Goal: Task Accomplishment & Management: Manage account settings

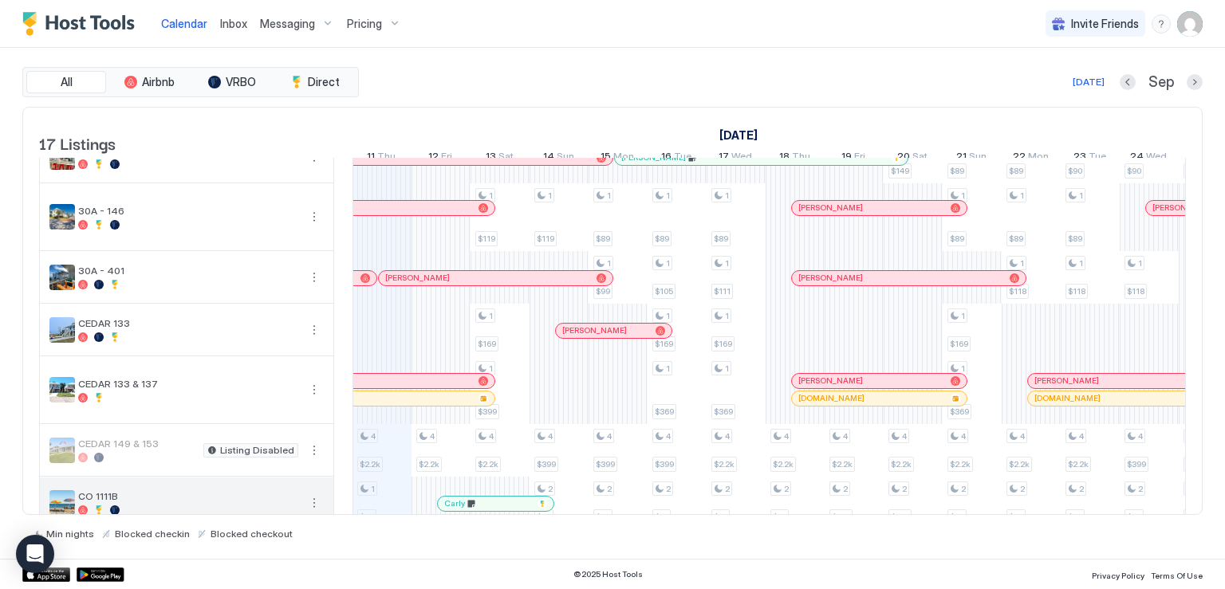
scroll to position [160, 0]
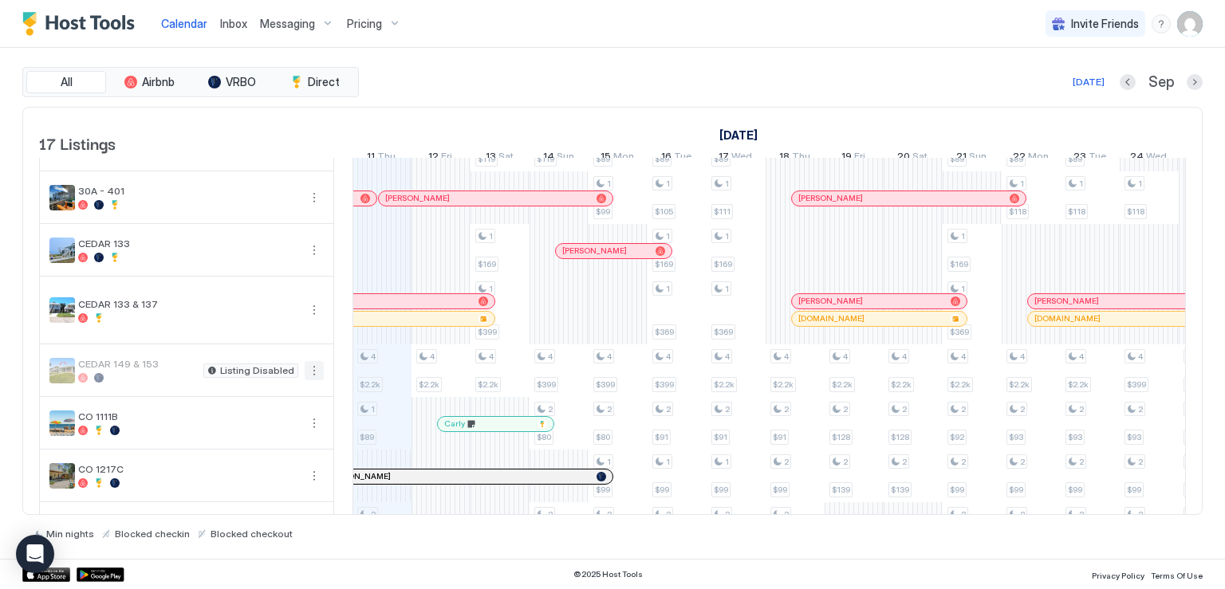
click at [307, 380] on button "More options" at bounding box center [314, 370] width 19 height 19
click at [291, 451] on span "Listing Settings" at bounding box center [286, 454] width 71 height 12
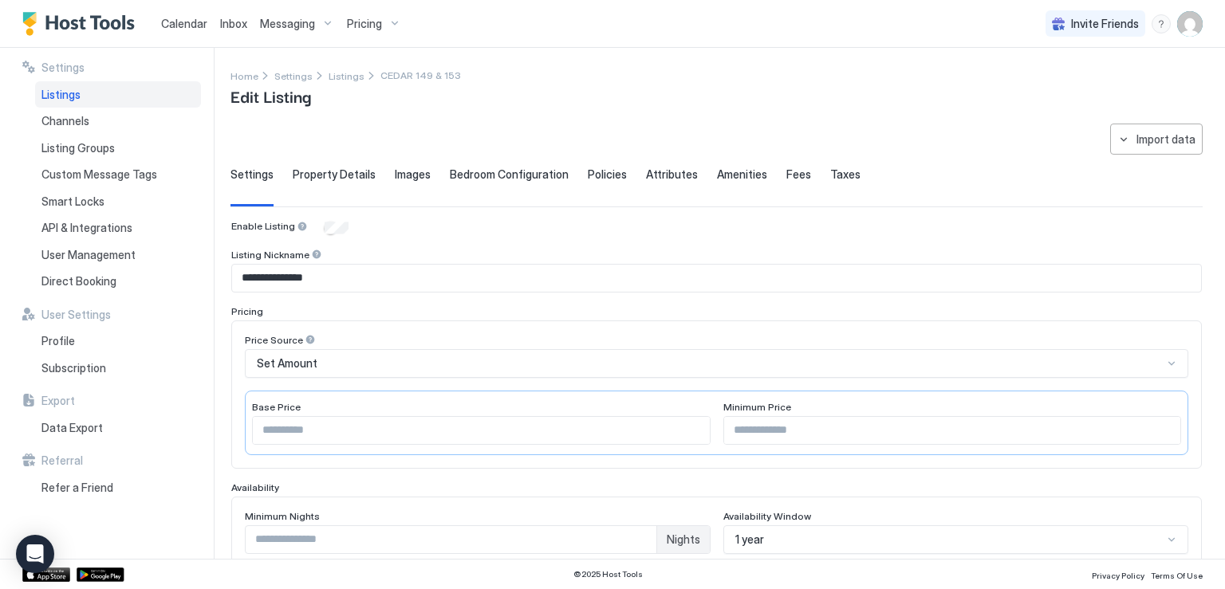
click at [404, 172] on span "Images" at bounding box center [413, 175] width 36 height 14
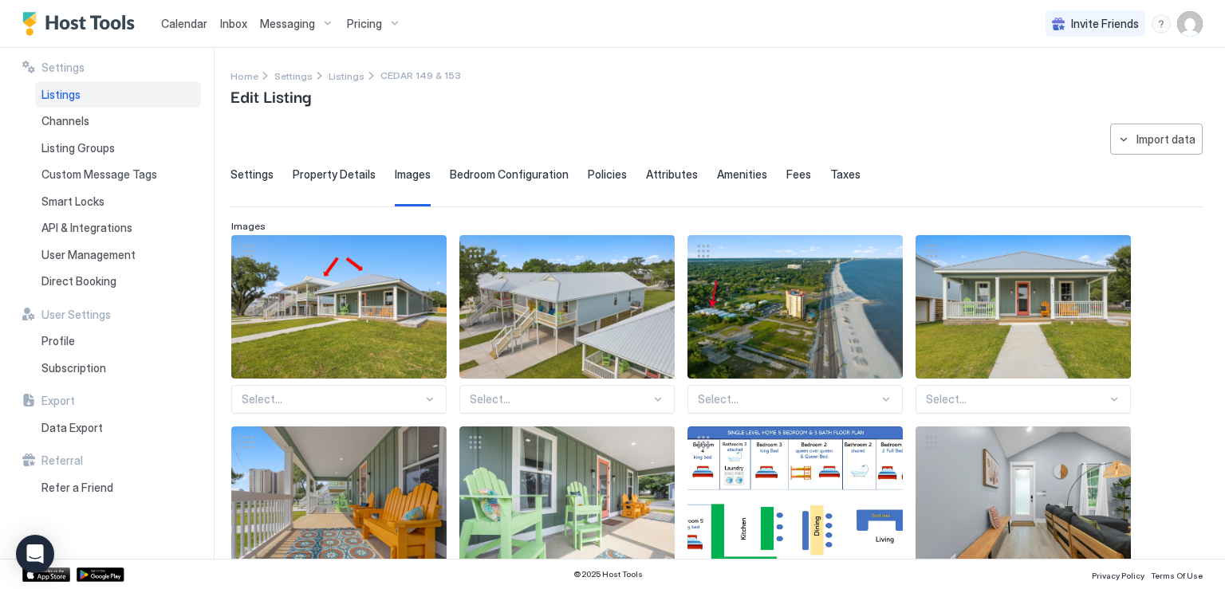
click at [787, 168] on span "Fees" at bounding box center [799, 175] width 25 height 14
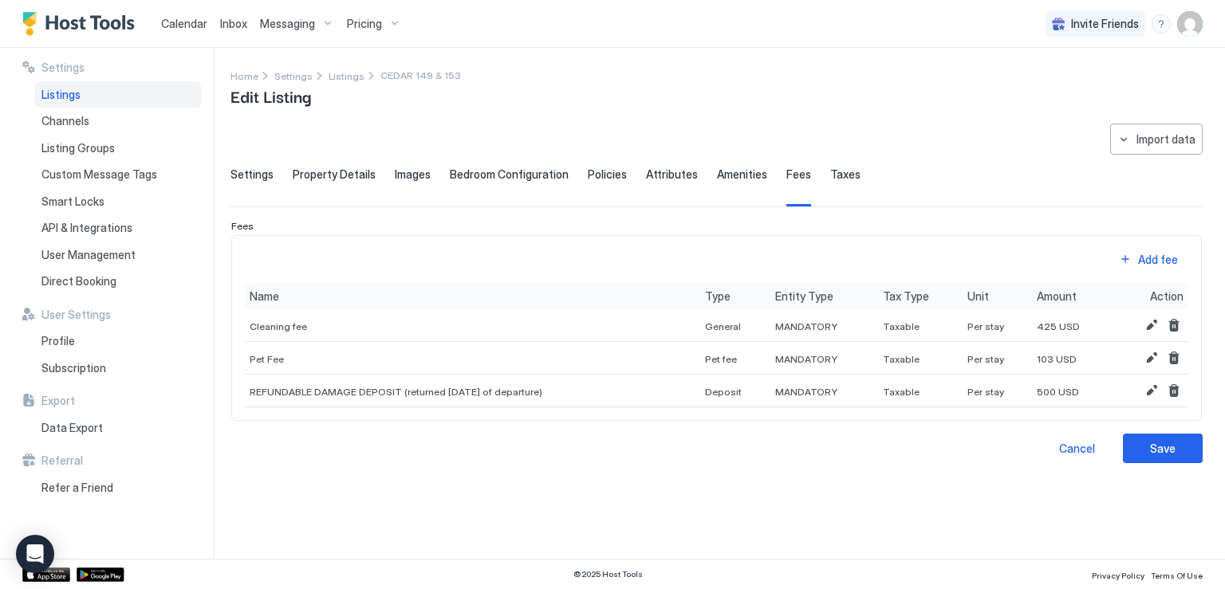
click at [830, 173] on span "Taxes" at bounding box center [845, 175] width 30 height 14
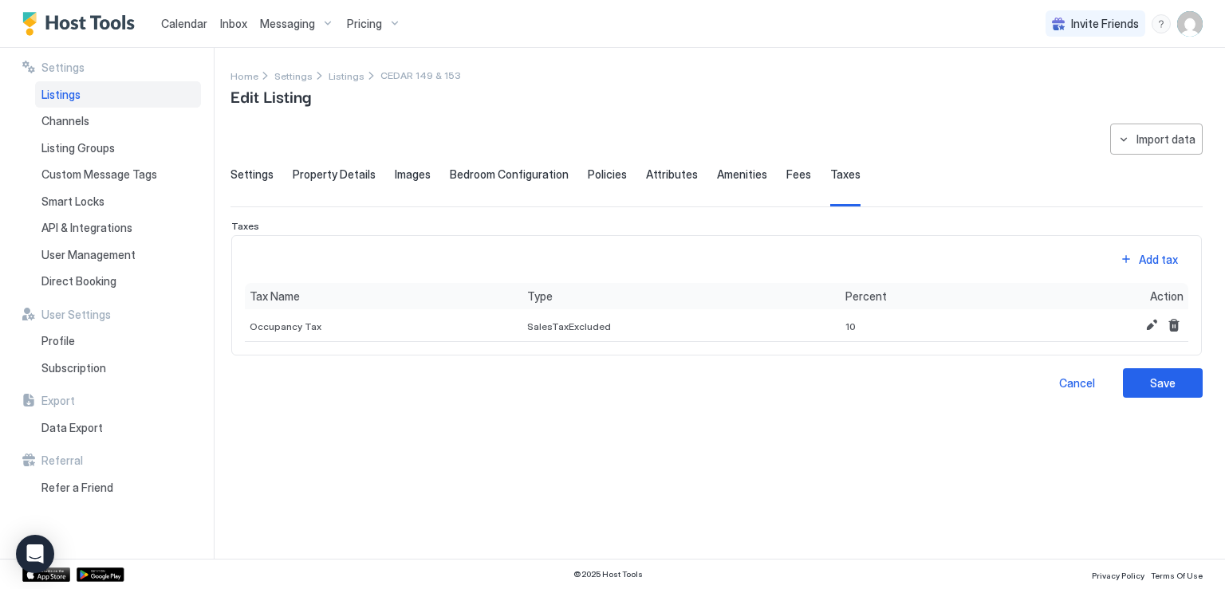
click at [70, 101] on span "Listings" at bounding box center [60, 95] width 39 height 14
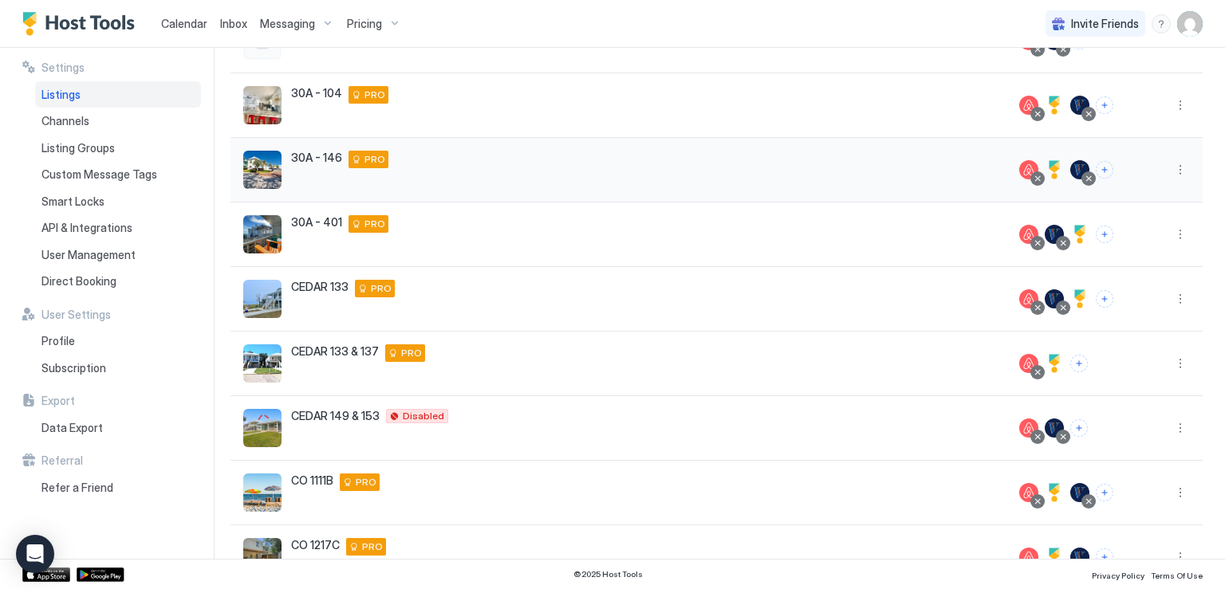
scroll to position [239, 0]
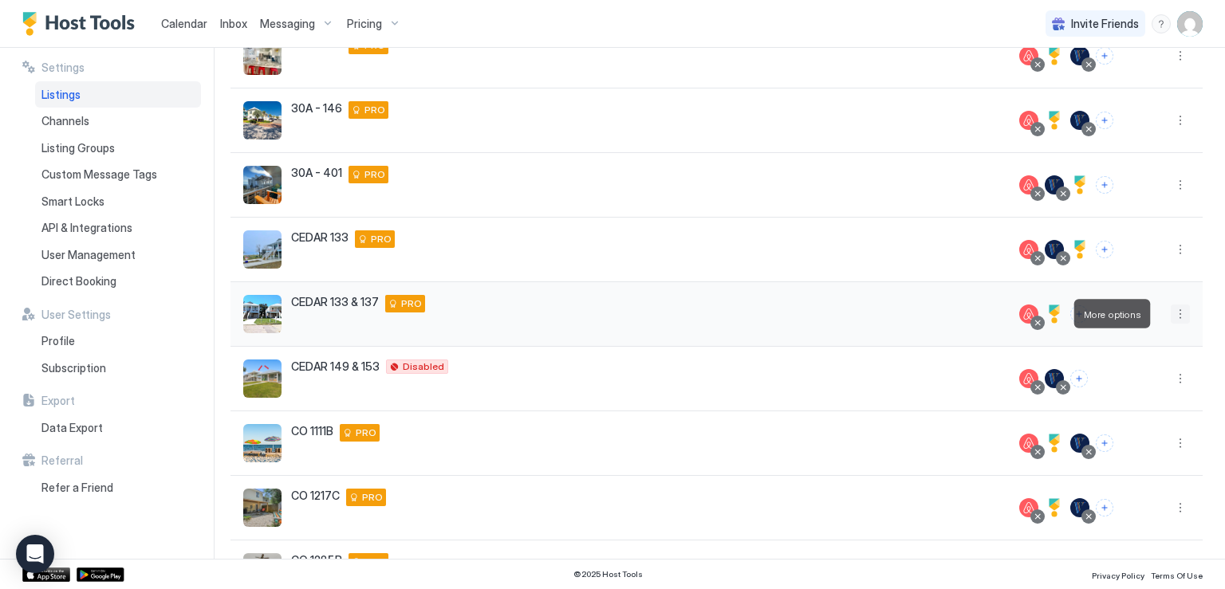
click at [1171, 317] on button "More options" at bounding box center [1180, 314] width 19 height 19
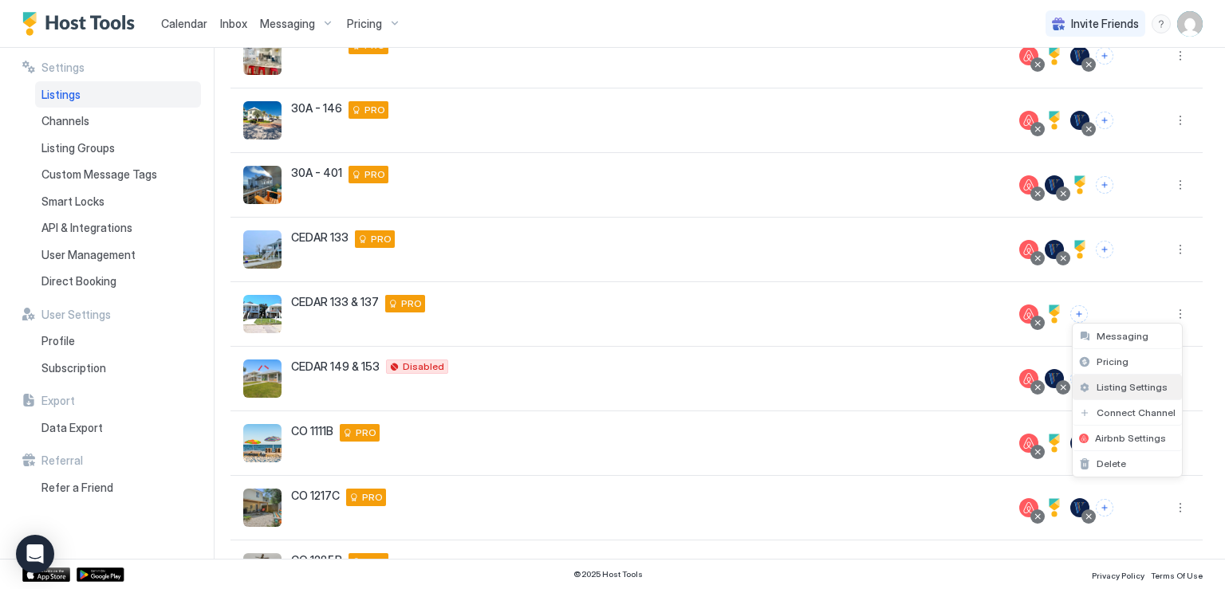
click at [1125, 387] on span "Listing Settings" at bounding box center [1132, 387] width 71 height 12
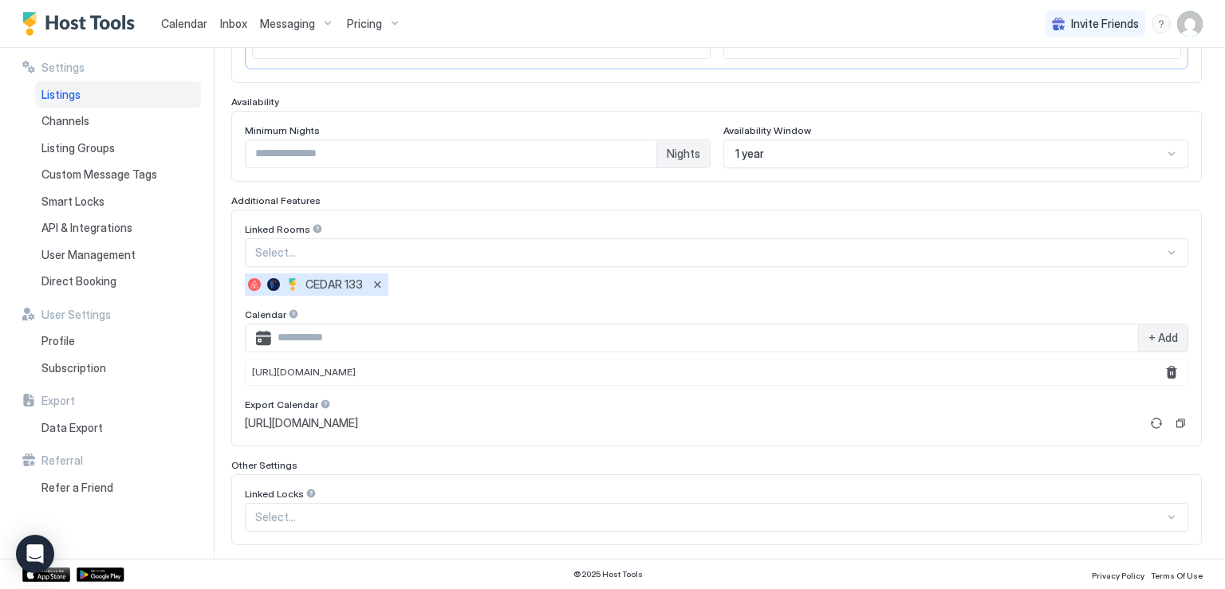
scroll to position [399, 0]
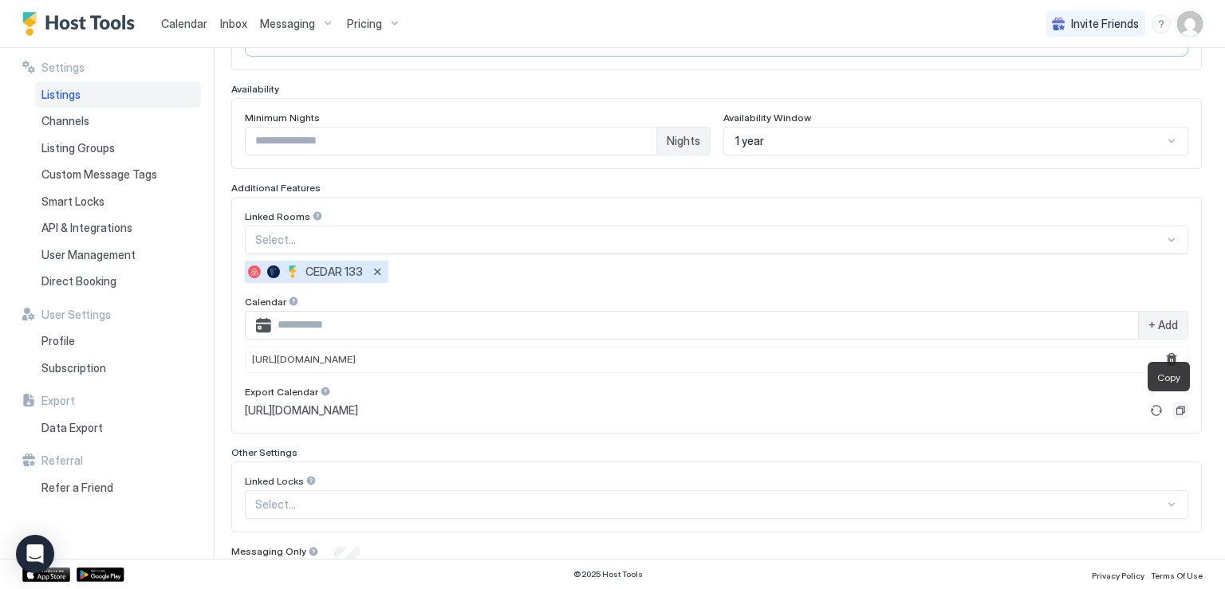
click at [1173, 410] on button "Copy" at bounding box center [1181, 411] width 16 height 16
click at [77, 99] on span "Listings" at bounding box center [60, 95] width 39 height 14
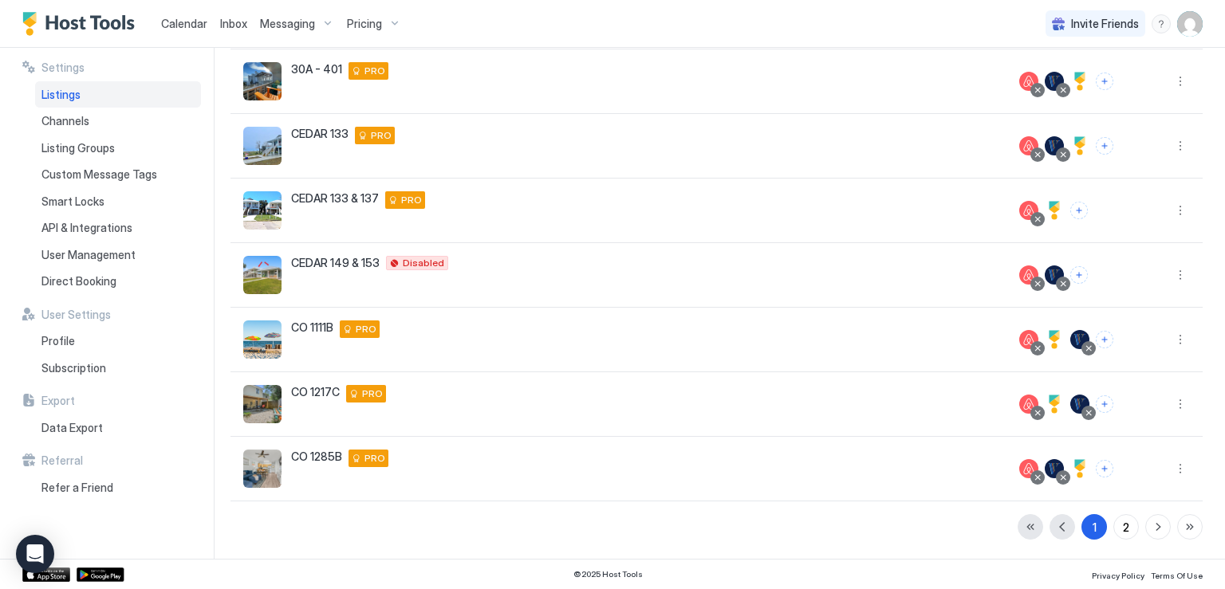
scroll to position [341, 0]
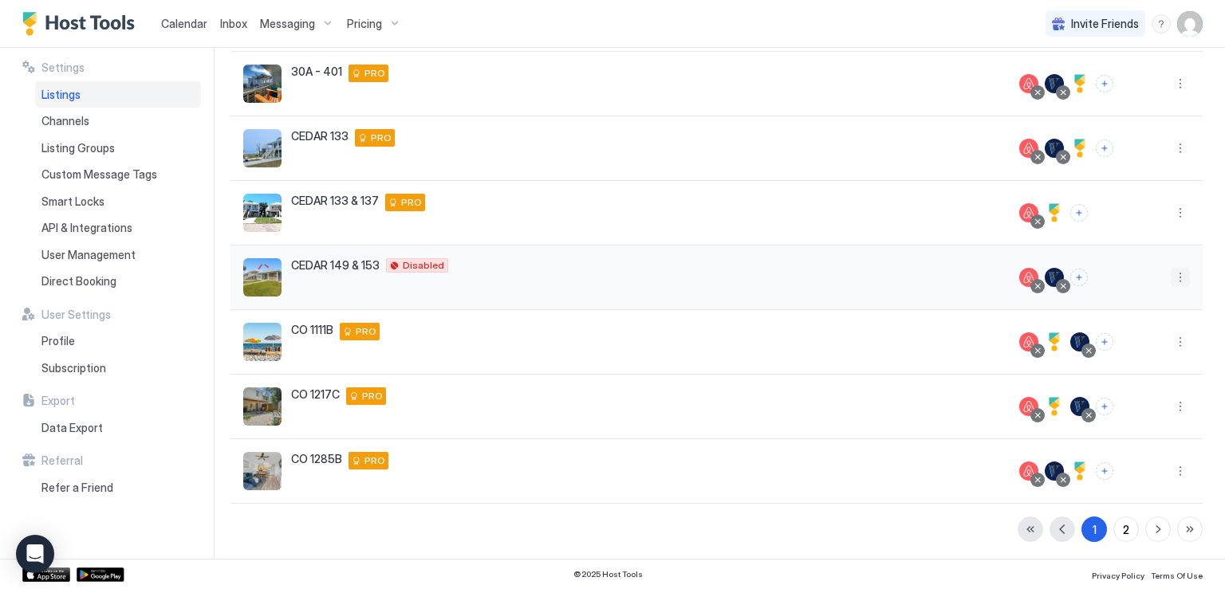
click at [1171, 282] on button "More options" at bounding box center [1180, 277] width 19 height 19
click at [1126, 320] on span "Pricing" at bounding box center [1113, 324] width 32 height 12
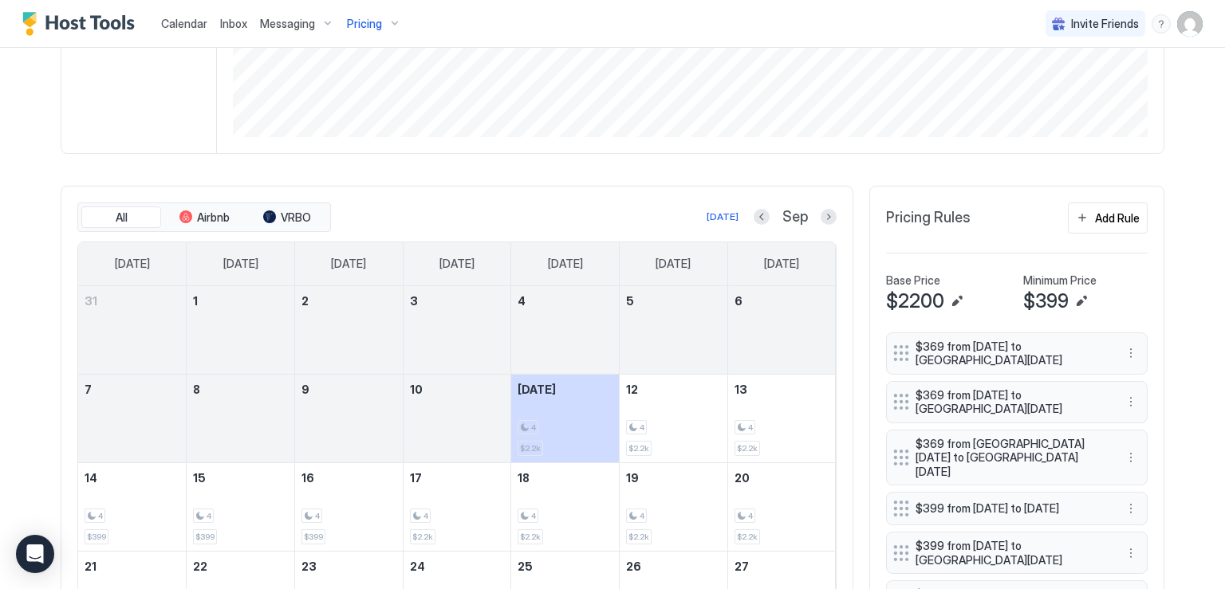
scroll to position [399, 0]
click at [821, 218] on button "Next month" at bounding box center [829, 219] width 16 height 16
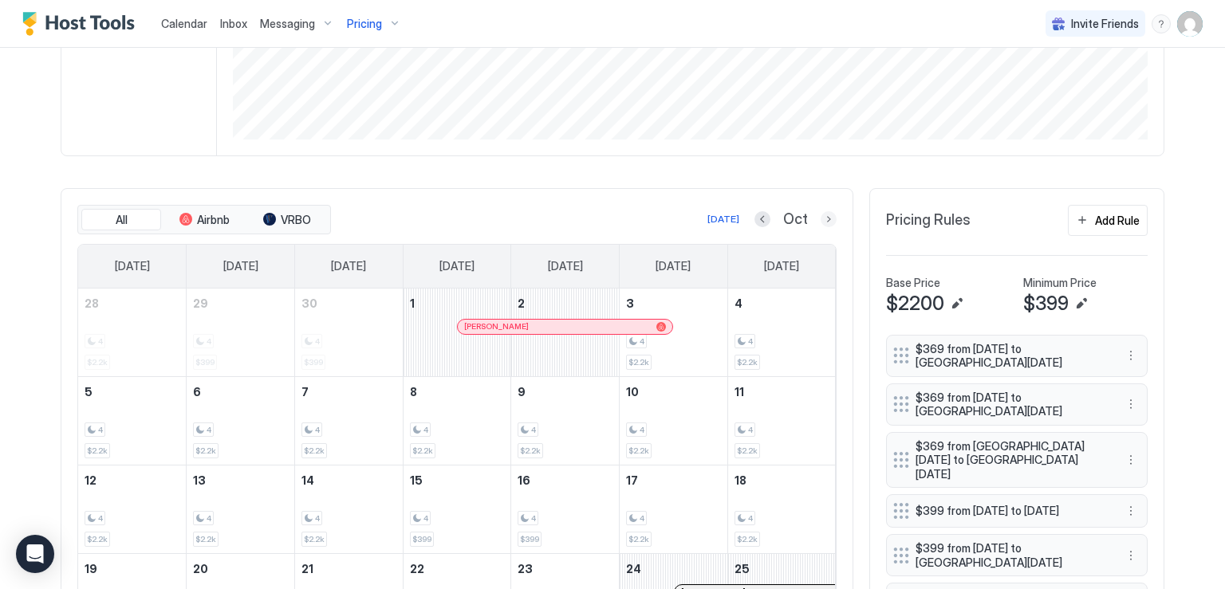
click at [826, 218] on button "Next month" at bounding box center [829, 219] width 16 height 16
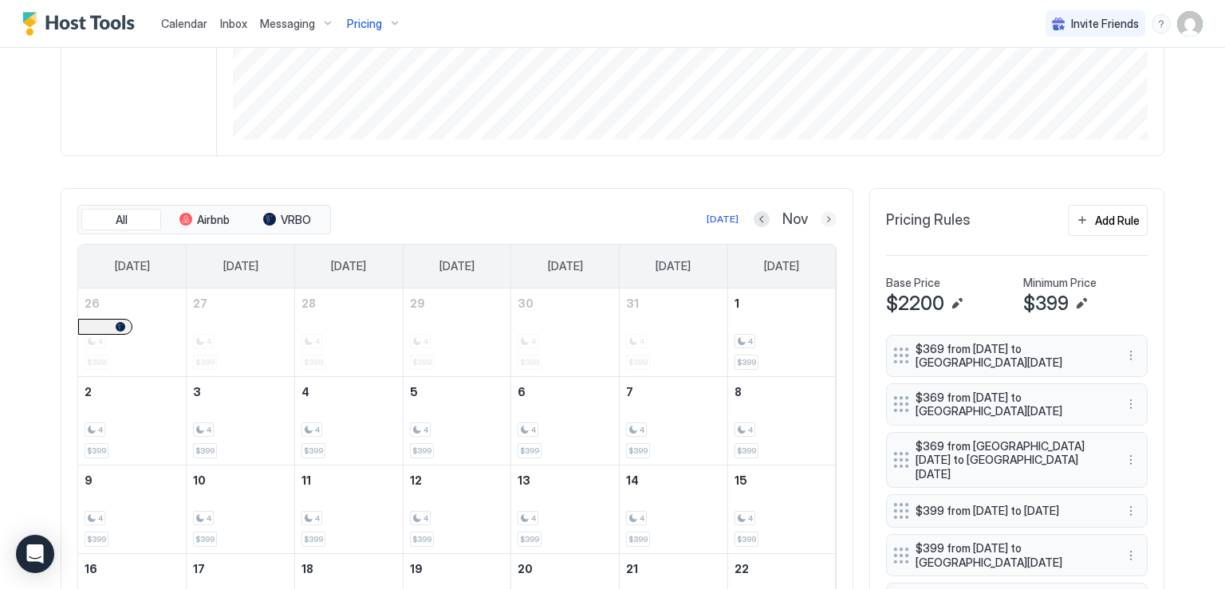
click at [822, 218] on button "Next month" at bounding box center [829, 219] width 16 height 16
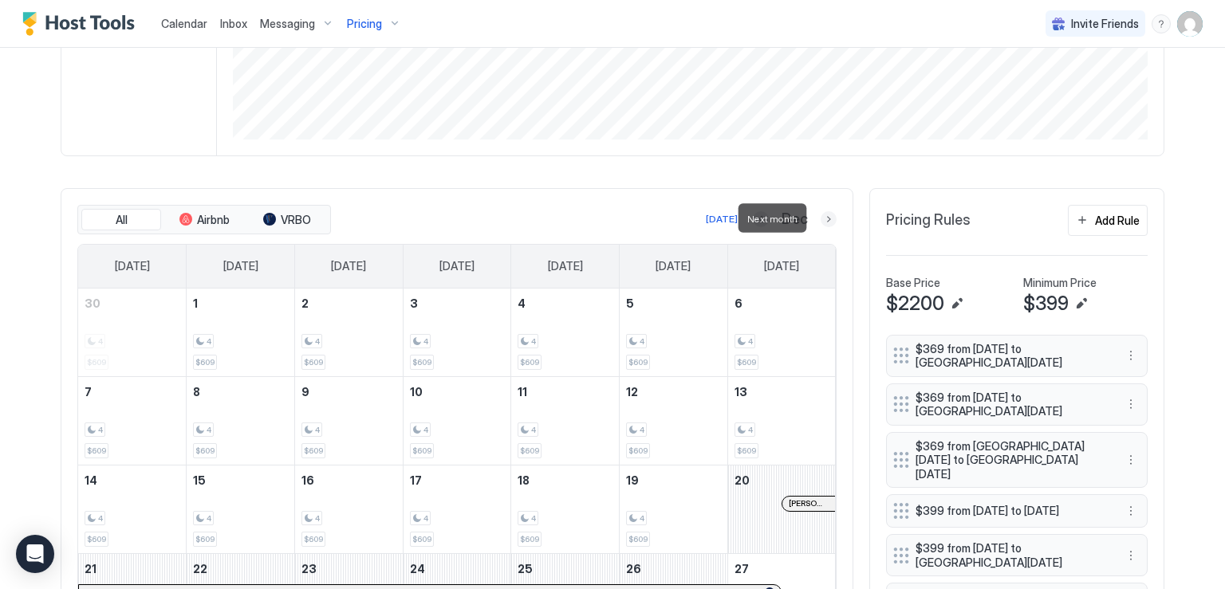
click at [826, 219] on button "Next month" at bounding box center [829, 219] width 16 height 16
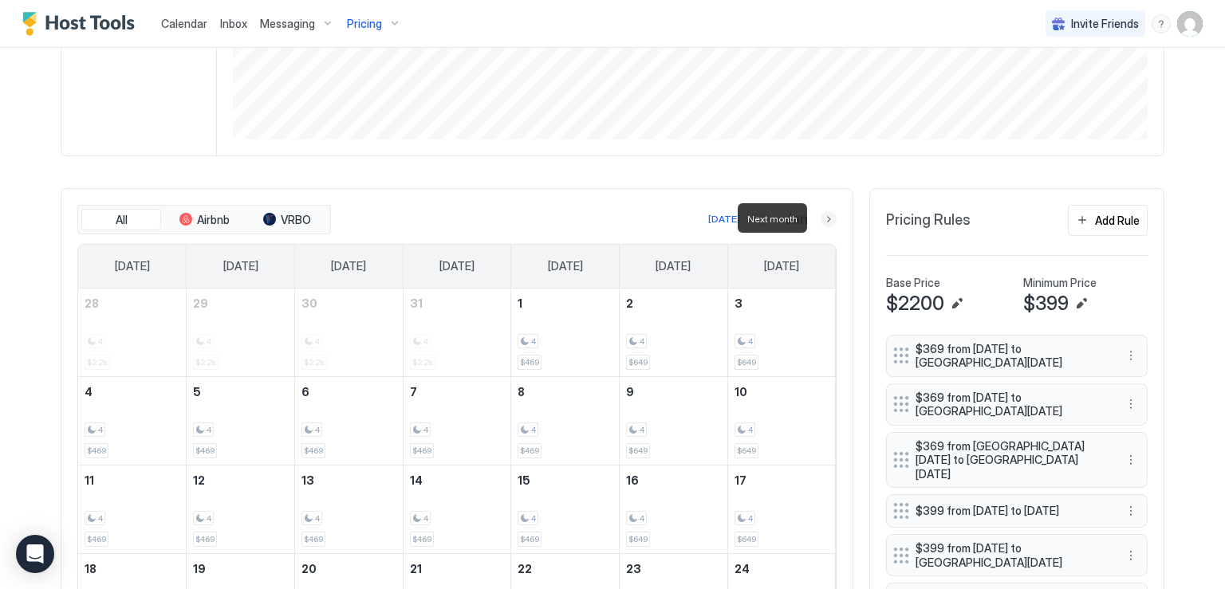
click at [823, 221] on button "Next month" at bounding box center [829, 219] width 16 height 16
click at [821, 218] on button "Next month" at bounding box center [829, 219] width 16 height 16
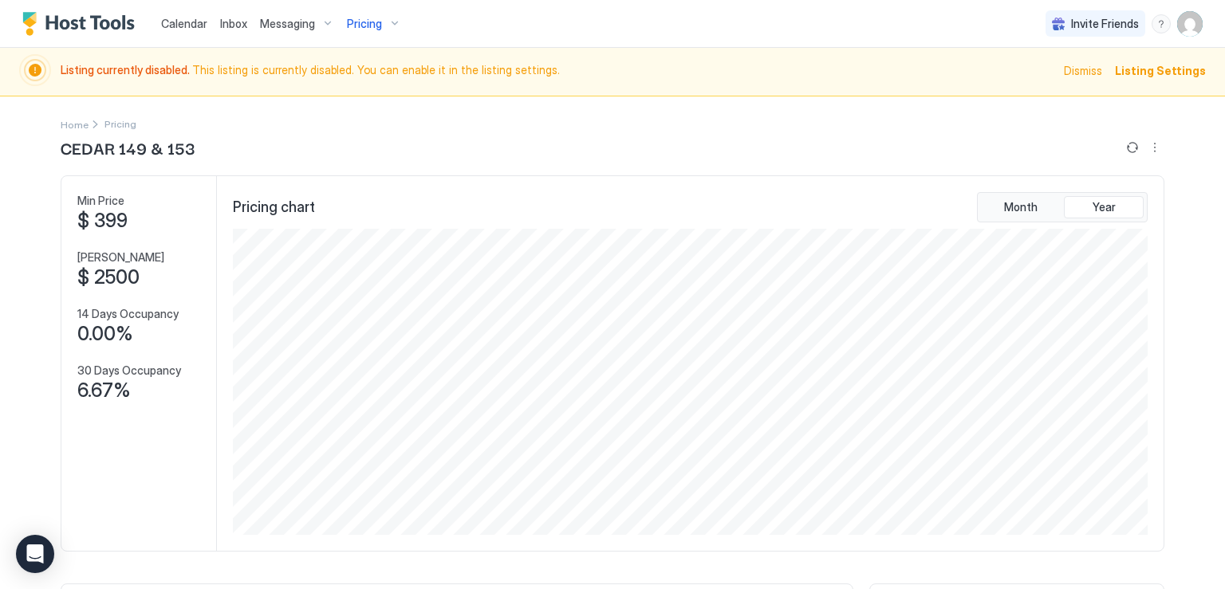
scroll to position [0, 0]
click at [68, 120] on link "Home" at bounding box center [75, 127] width 28 height 17
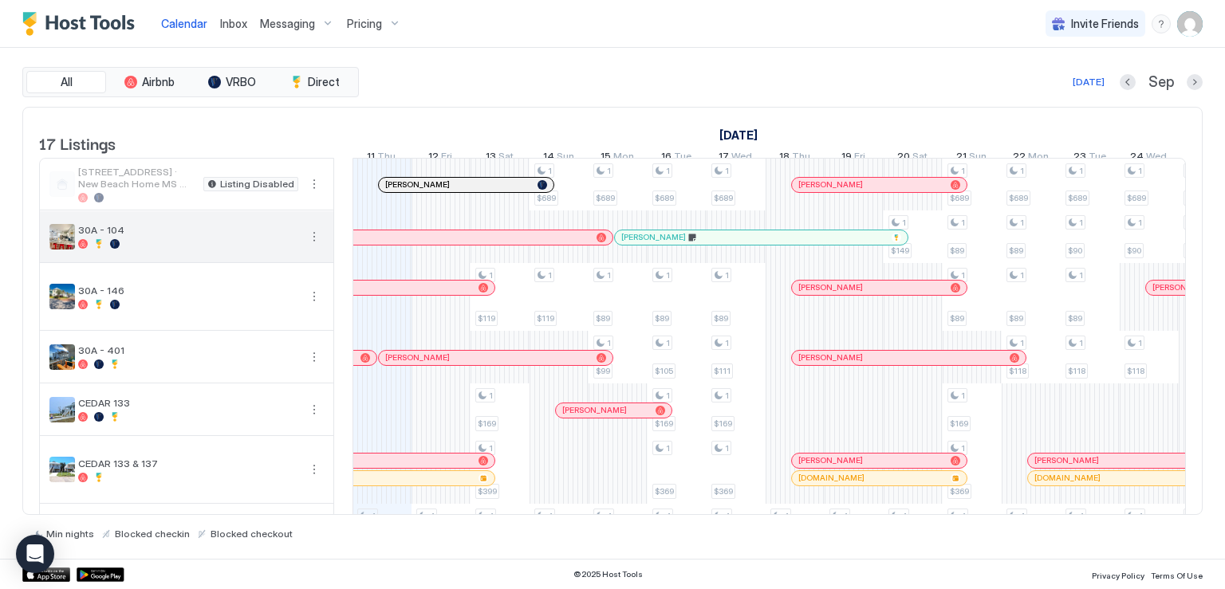
click at [313, 246] on button "More options" at bounding box center [314, 236] width 19 height 19
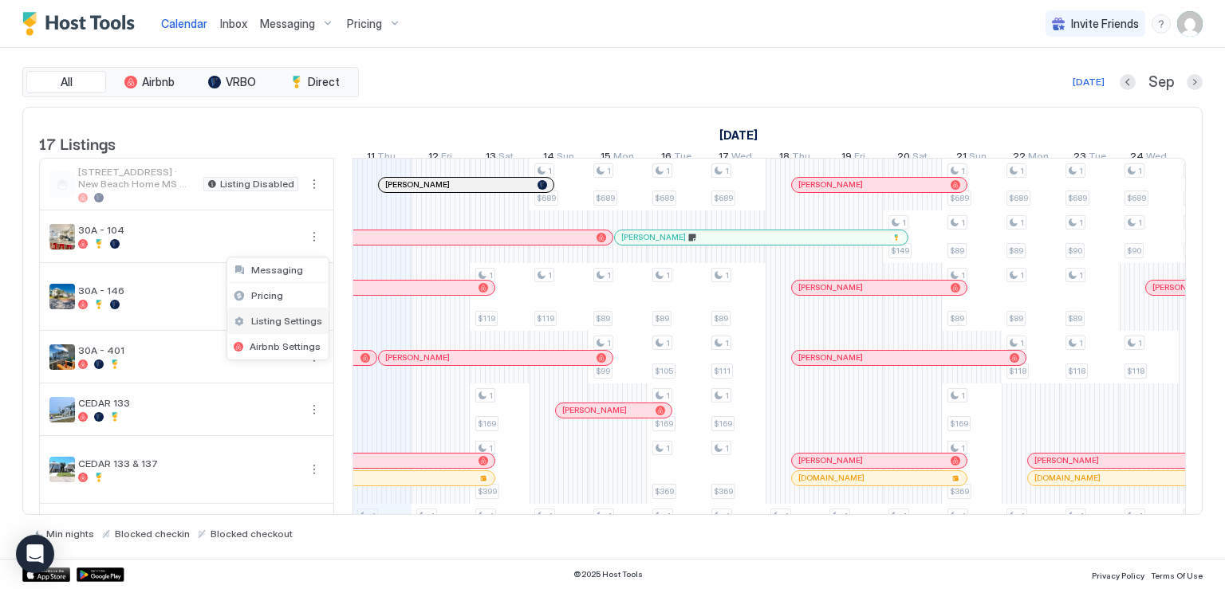
click at [290, 320] on span "Listing Settings" at bounding box center [286, 321] width 71 height 12
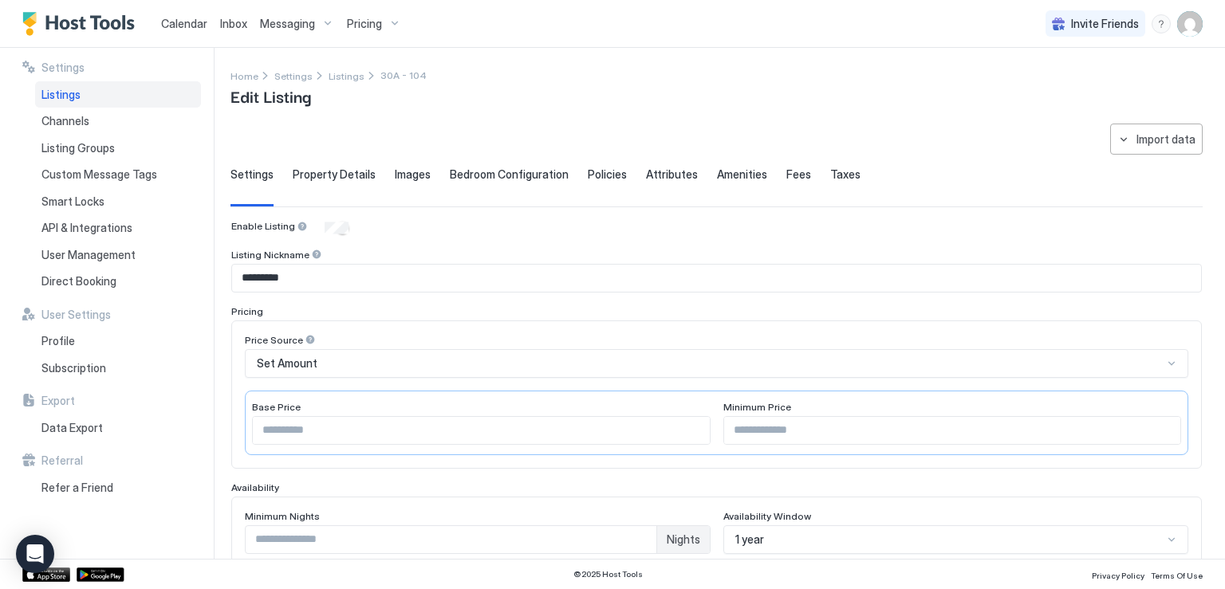
click at [74, 94] on span "Listings" at bounding box center [60, 95] width 39 height 14
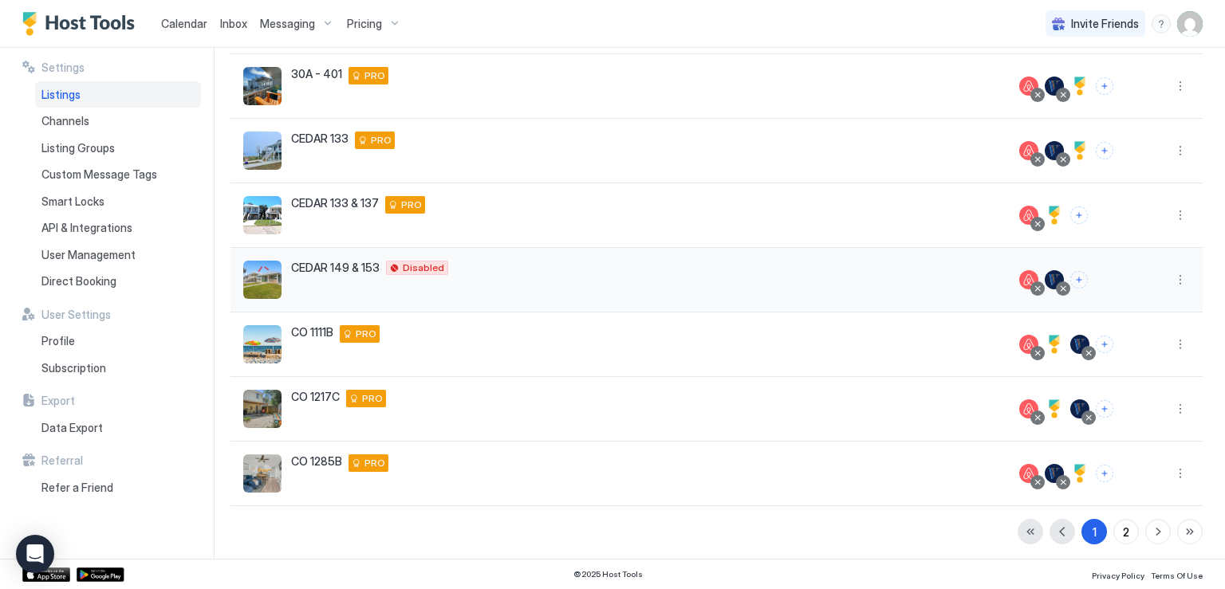
scroll to position [341, 0]
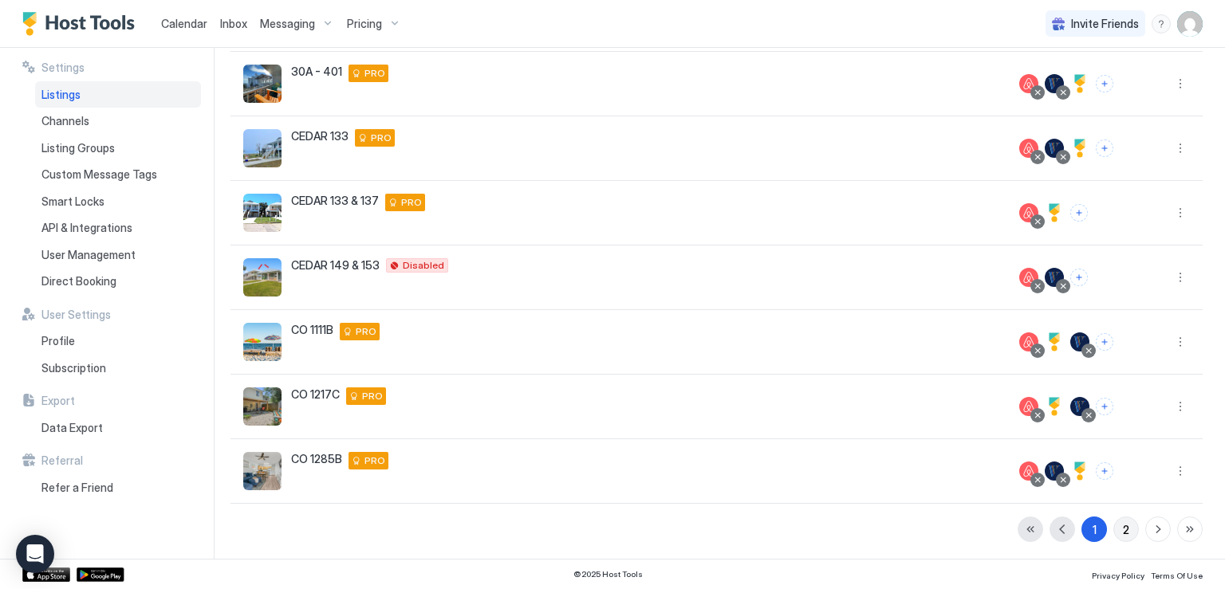
click at [1119, 526] on button "2" at bounding box center [1127, 530] width 26 height 26
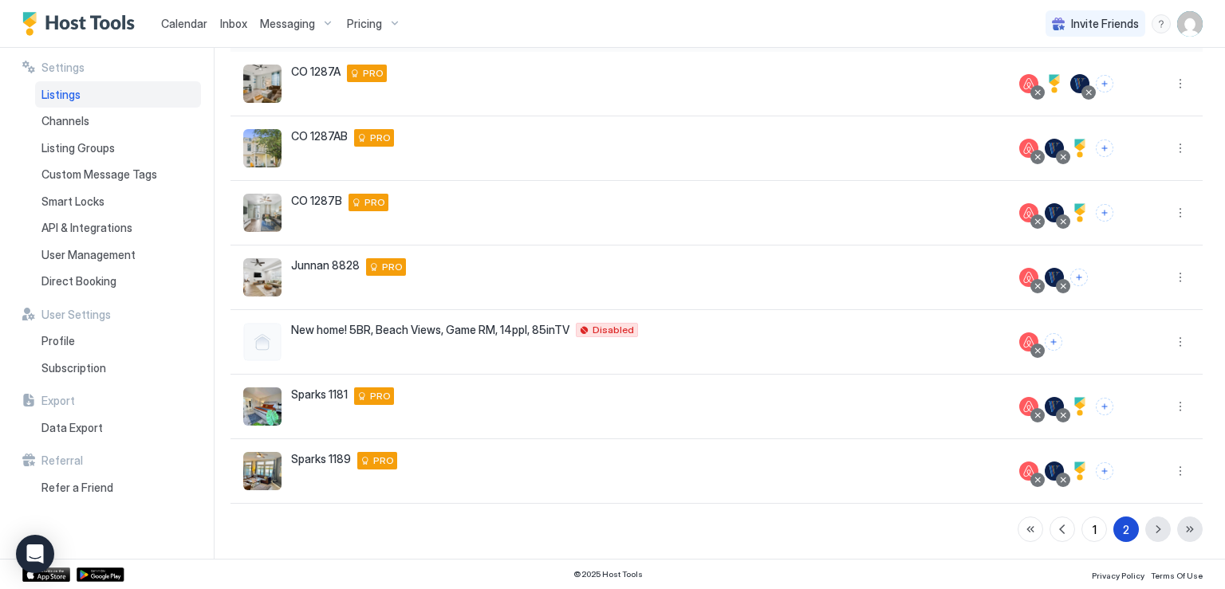
click at [1123, 530] on div "2" at bounding box center [1126, 530] width 6 height 17
click at [1093, 530] on div "1" at bounding box center [1095, 530] width 4 height 17
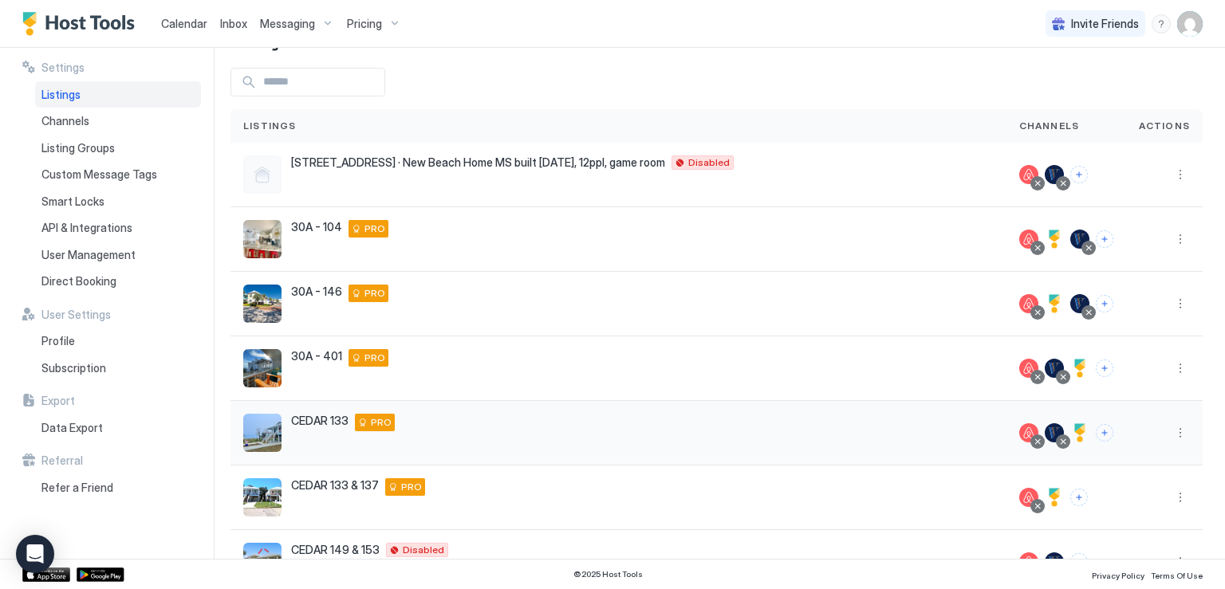
scroll to position [0, 0]
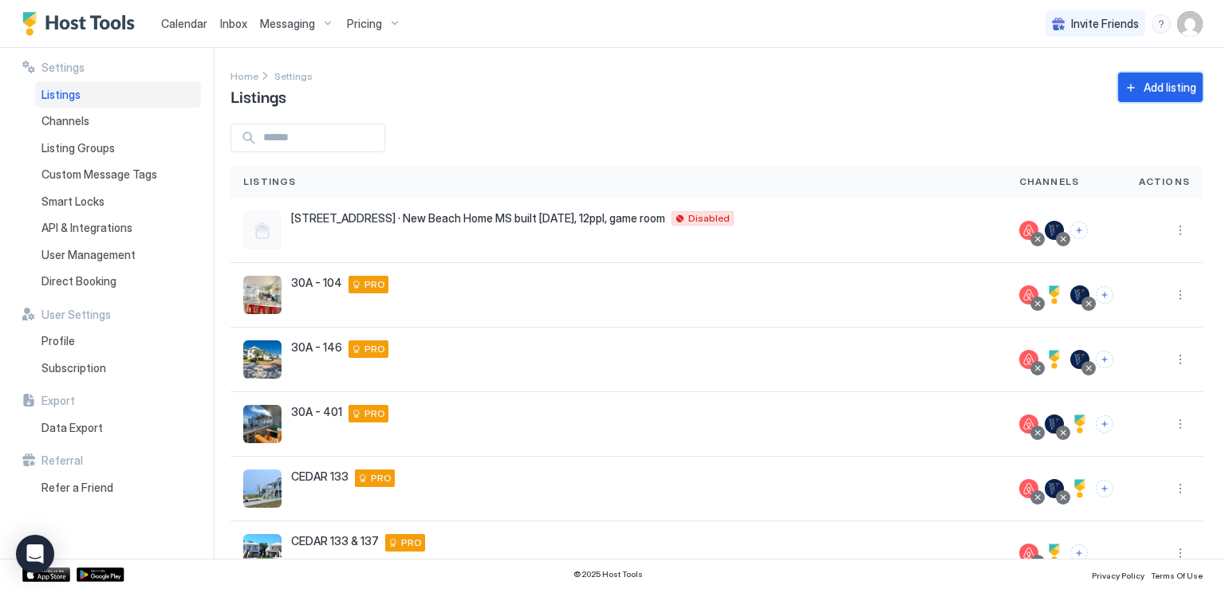
click at [1152, 86] on div "Add listing" at bounding box center [1170, 87] width 53 height 17
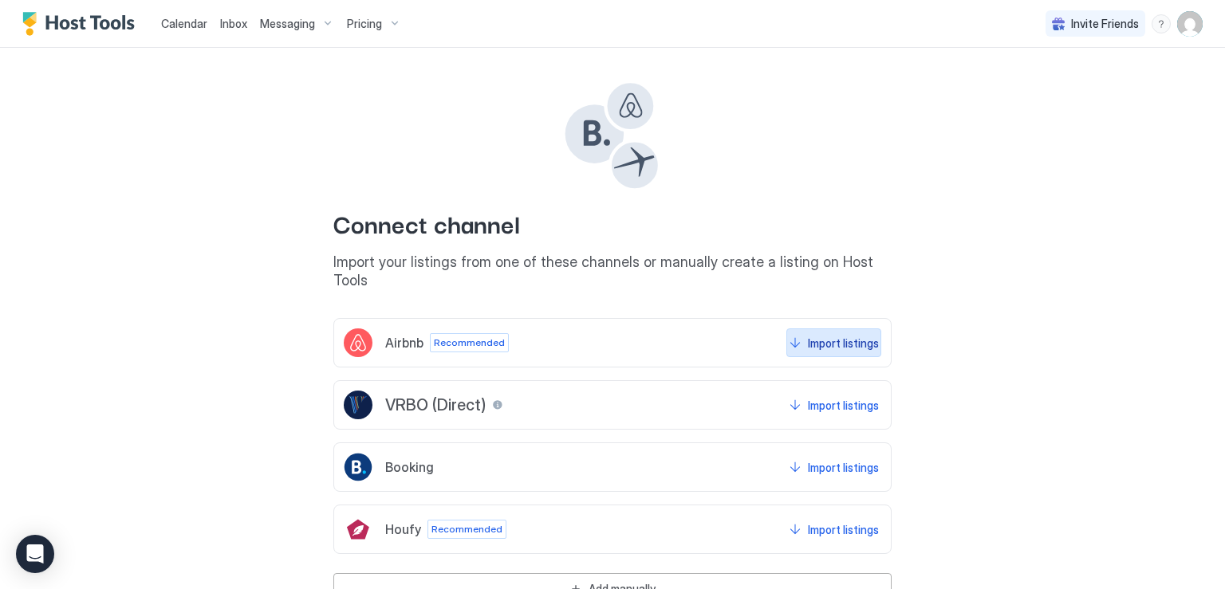
click at [808, 335] on div "Import listings" at bounding box center [843, 343] width 71 height 17
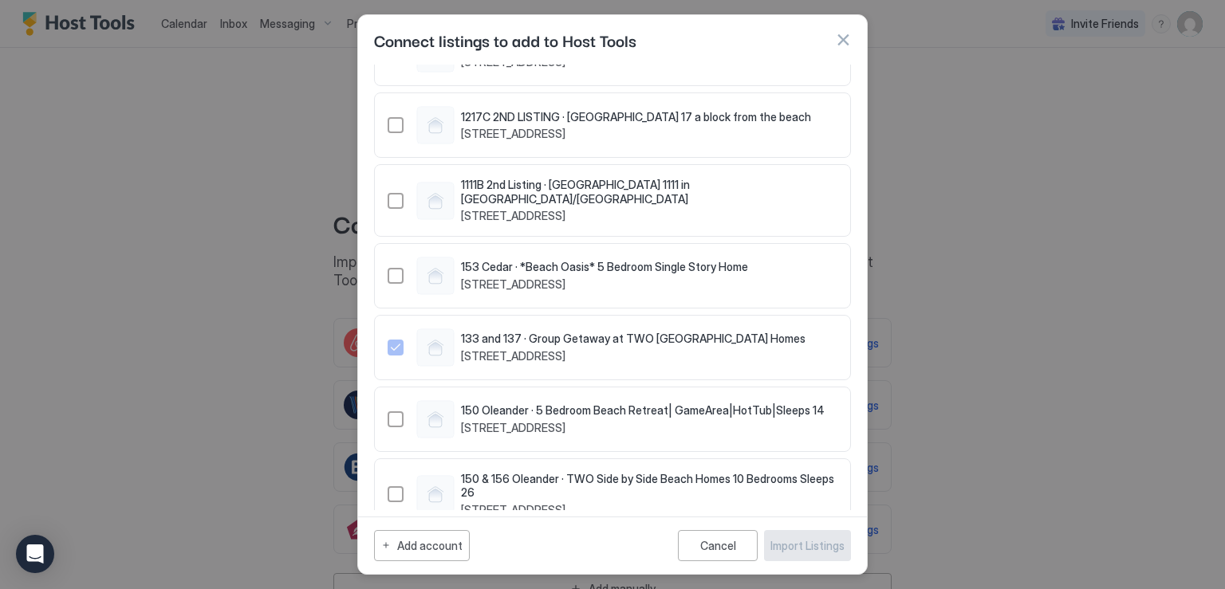
scroll to position [1554, 0]
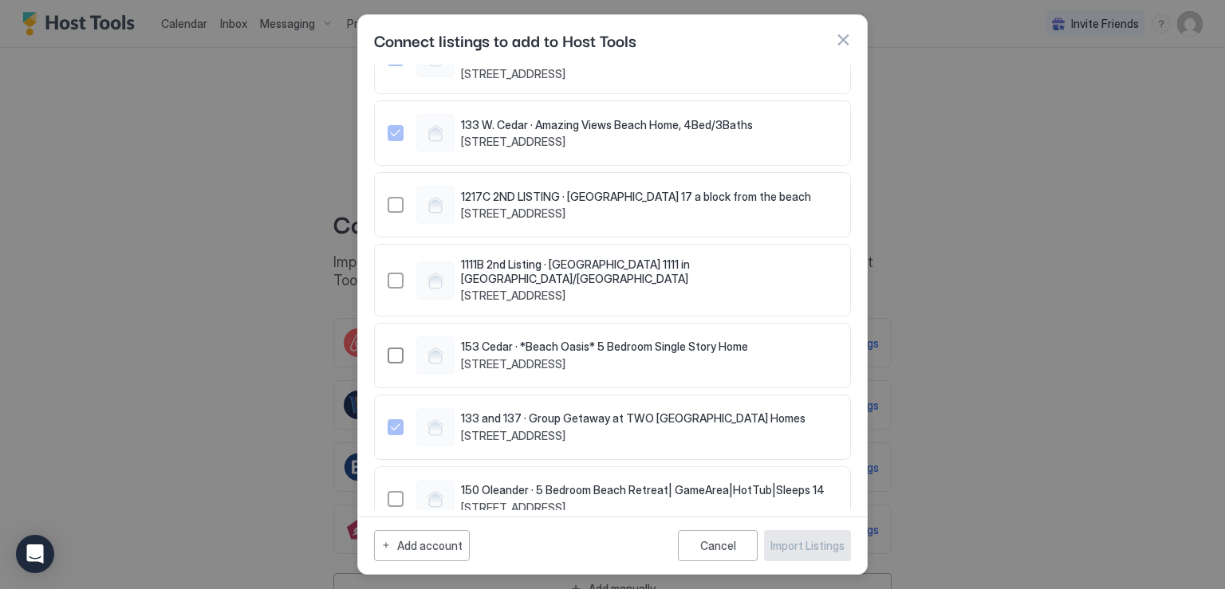
click at [400, 348] on div "885368286301962644" at bounding box center [396, 356] width 16 height 16
click at [813, 543] on div "Import Listings" at bounding box center [808, 546] width 74 height 17
